Goal: Information Seeking & Learning: Learn about a topic

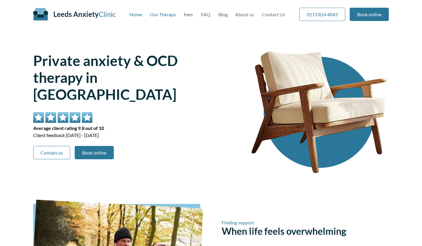
click at [171, 15] on link "Our Therapy" at bounding box center [163, 15] width 26 height 6
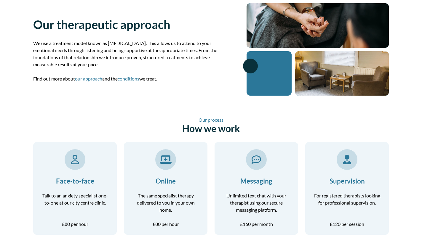
scroll to position [44, 0]
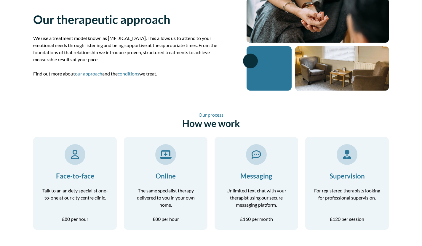
click at [257, 159] on icon at bounding box center [256, 154] width 9 height 9
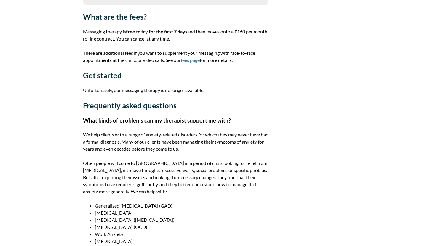
scroll to position [667, 0]
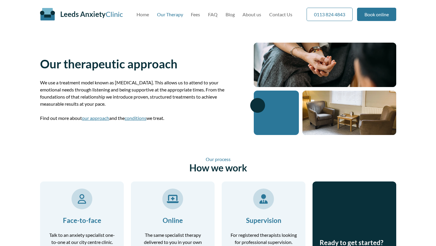
scroll to position [44, 0]
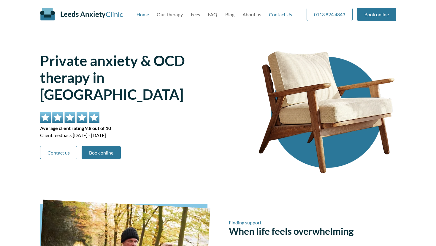
click at [279, 14] on link "Contact Us" at bounding box center [280, 15] width 23 height 6
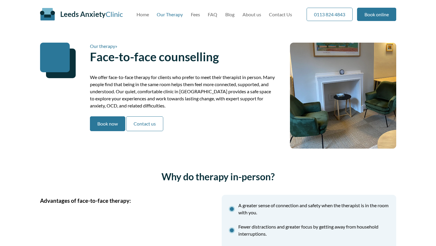
click at [171, 13] on link "Our Therapy" at bounding box center [170, 15] width 26 height 6
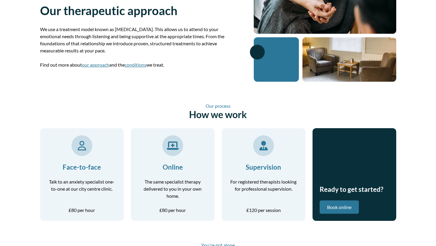
scroll to position [60, 0]
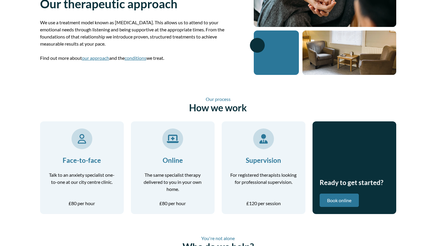
click at [89, 158] on h3 "Face-to-face" at bounding box center [81, 161] width 69 height 8
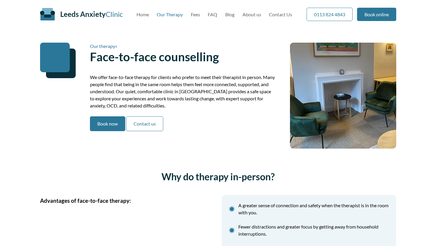
click at [166, 15] on link "Our Therapy" at bounding box center [170, 15] width 26 height 6
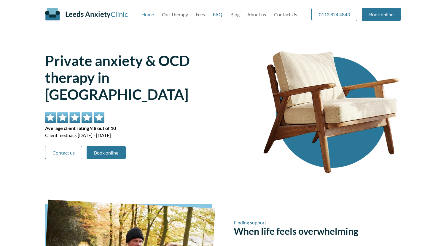
click at [214, 14] on link "FAQ" at bounding box center [217, 15] width 9 height 6
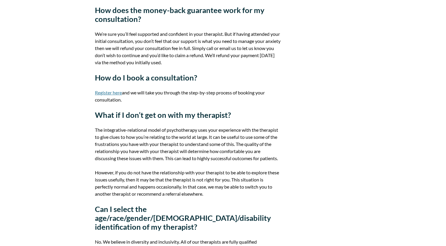
scroll to position [996, 0]
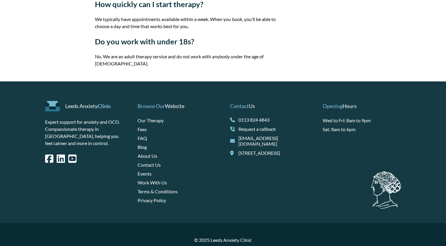
click at [149, 180] on link "Work With Us" at bounding box center [152, 183] width 29 height 6
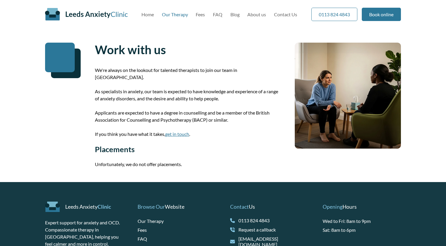
click at [174, 15] on link "Our Therapy" at bounding box center [175, 15] width 26 height 6
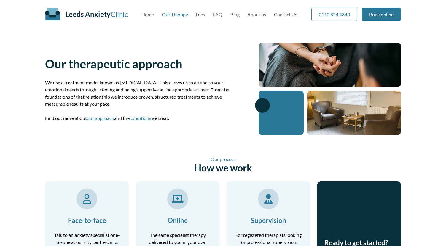
click at [97, 198] on div at bounding box center [87, 199] width 21 height 21
click at [170, 207] on div "Online The same specialist therapy delivered to you in your own home." at bounding box center [177, 221] width 69 height 64
